Goal: Task Accomplishment & Management: Manage account settings

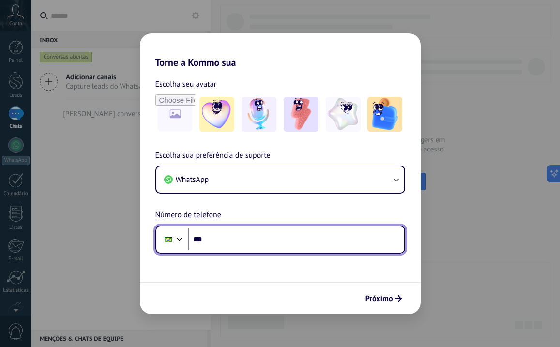
click at [222, 236] on input "***" at bounding box center [296, 240] width 216 height 22
type input "**********"
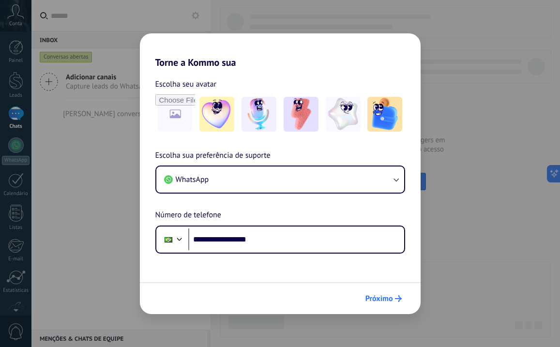
click at [377, 296] on span "Próximo" at bounding box center [380, 298] width 28 height 7
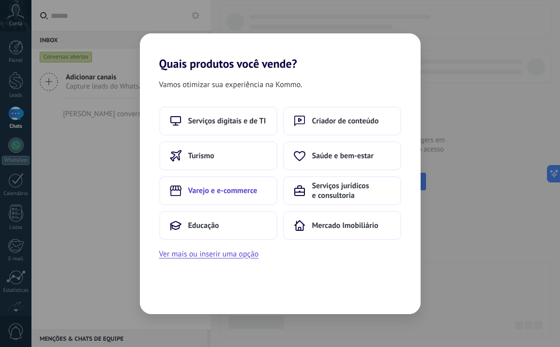
click at [231, 194] on span "Varejo e e-commerce" at bounding box center [222, 191] width 69 height 10
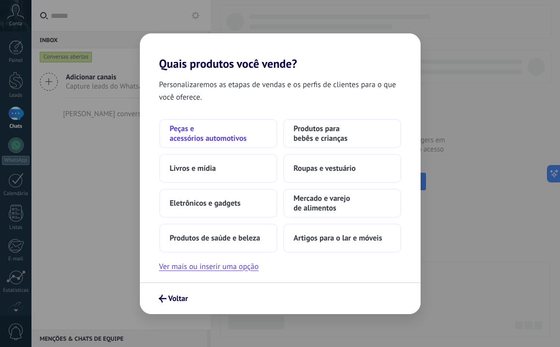
click at [212, 140] on span "Peças e acessórios automotivos" at bounding box center [218, 133] width 97 height 19
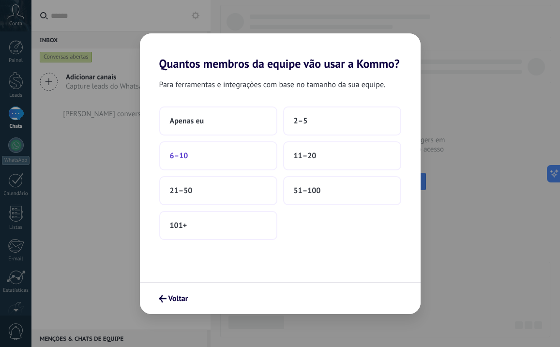
click at [230, 153] on button "6–10" at bounding box center [218, 155] width 118 height 29
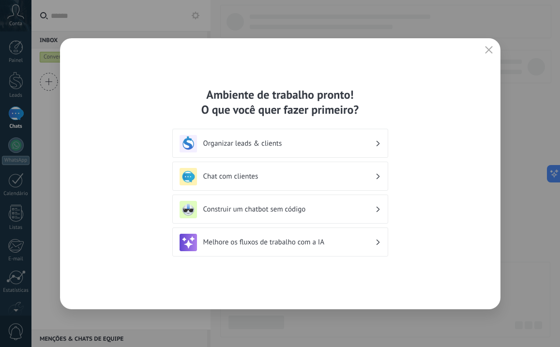
click at [487, 48] on use "button" at bounding box center [488, 49] width 7 height 7
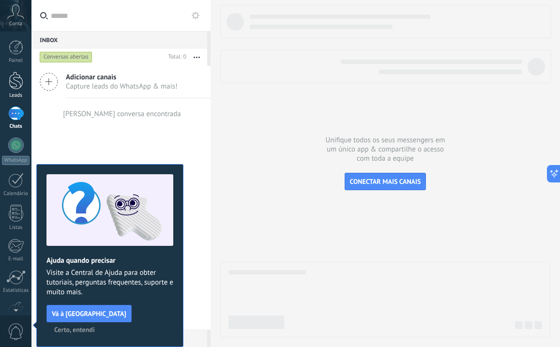
click at [17, 87] on div at bounding box center [16, 81] width 15 height 18
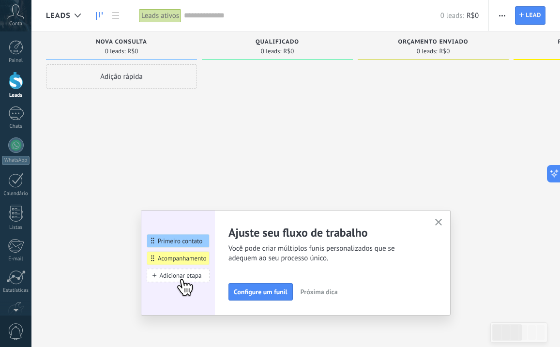
click at [502, 17] on span "button" at bounding box center [502, 15] width 6 height 18
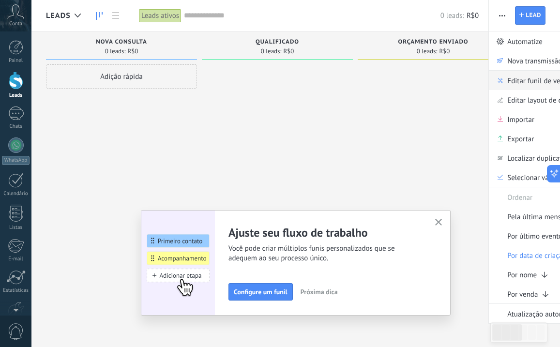
click at [517, 85] on span "Editar funil de vendas" at bounding box center [541, 80] width 67 height 19
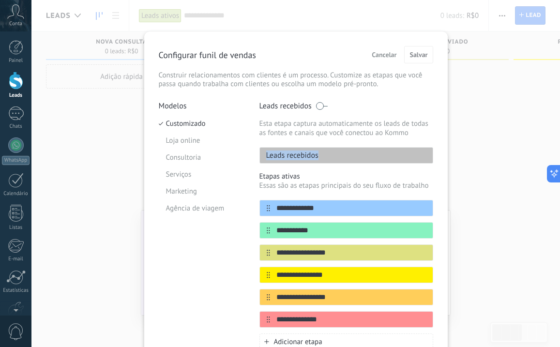
drag, startPoint x: 320, startPoint y: 156, endPoint x: 259, endPoint y: 156, distance: 61.0
click at [260, 156] on div "Leads recebidos" at bounding box center [347, 155] width 174 height 16
click at [272, 158] on p "Leads recebidos" at bounding box center [289, 156] width 59 height 10
click at [326, 151] on div "Leads recebidos" at bounding box center [347, 155] width 174 height 16
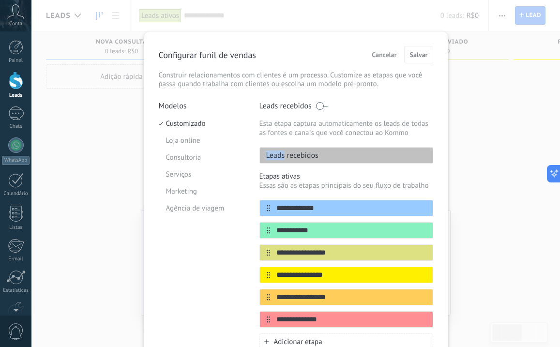
click at [326, 151] on div "Leads recebidos" at bounding box center [347, 155] width 174 height 16
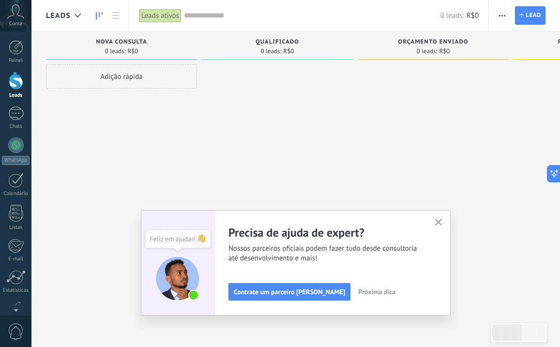
click at [121, 48] on span "0 leads:" at bounding box center [115, 51] width 21 height 6
click at [11, 81] on div at bounding box center [16, 81] width 15 height 18
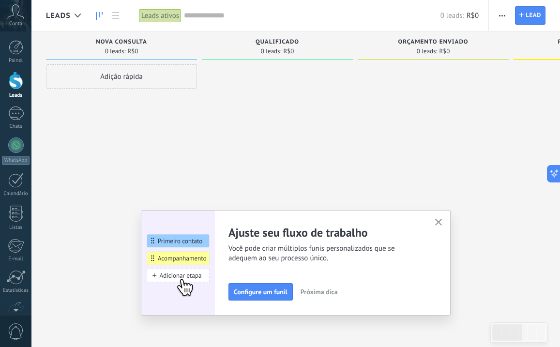
click at [16, 87] on div at bounding box center [16, 81] width 15 height 18
click at [17, 82] on div at bounding box center [16, 81] width 15 height 18
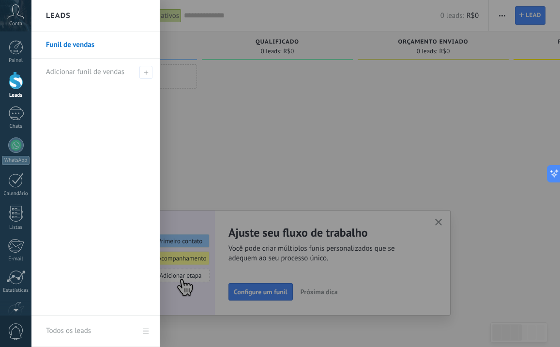
click at [147, 330] on link "Todos os leads" at bounding box center [95, 331] width 128 height 31
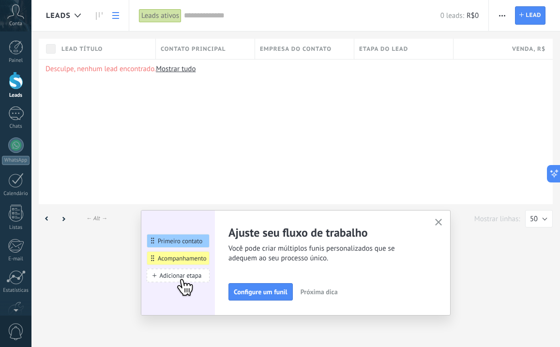
click at [16, 88] on div at bounding box center [16, 81] width 15 height 18
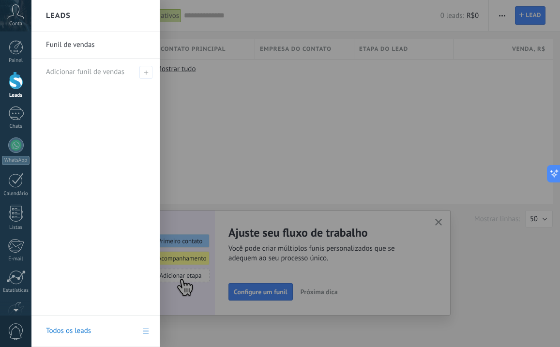
click at [89, 40] on link "Funil de vendas" at bounding box center [98, 44] width 104 height 27
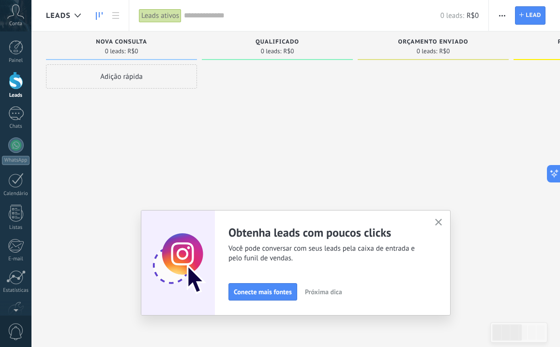
click at [438, 221] on icon "button" at bounding box center [438, 222] width 7 height 7
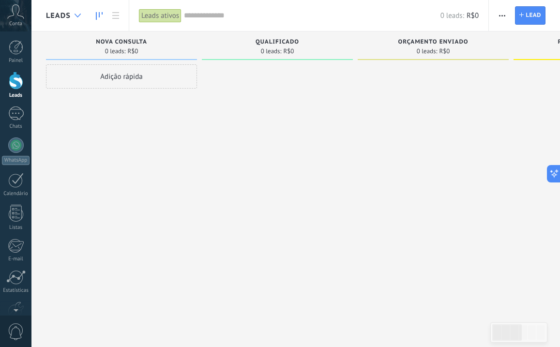
click at [79, 14] on icon at bounding box center [78, 16] width 6 height 4
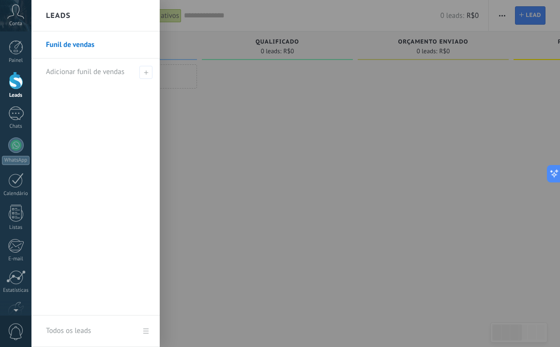
click at [75, 45] on link "Funil de vendas" at bounding box center [98, 44] width 104 height 27
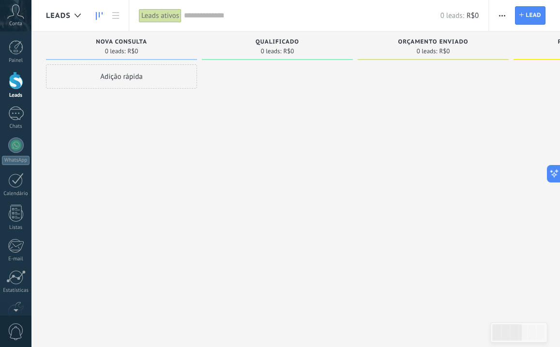
click at [502, 17] on span "button" at bounding box center [502, 15] width 6 height 18
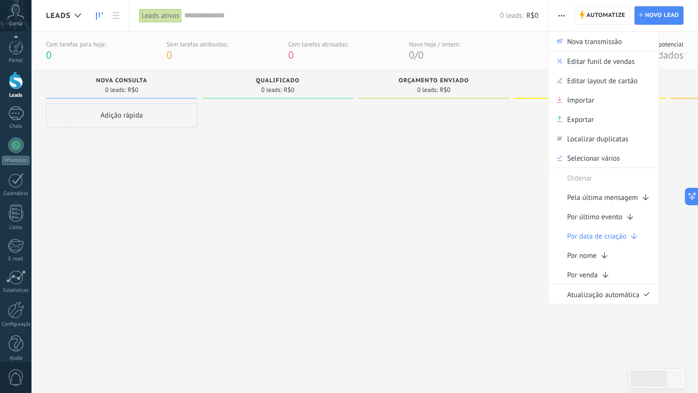
scroll to position [10, 0]
click at [15, 299] on div at bounding box center [16, 300] width 16 height 17
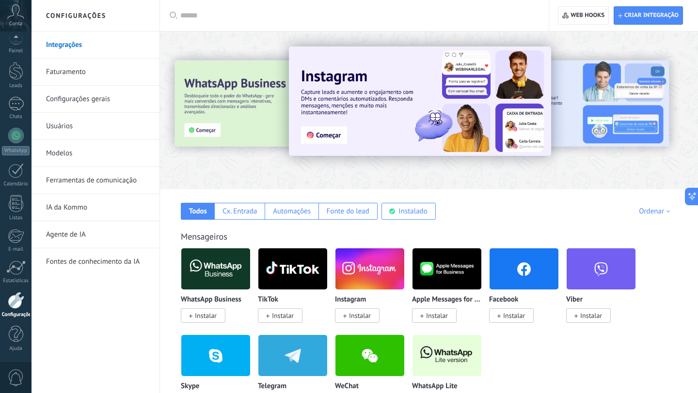
click at [89, 98] on link "Configurações gerais" at bounding box center [98, 99] width 104 height 27
